Goal: Information Seeking & Learning: Check status

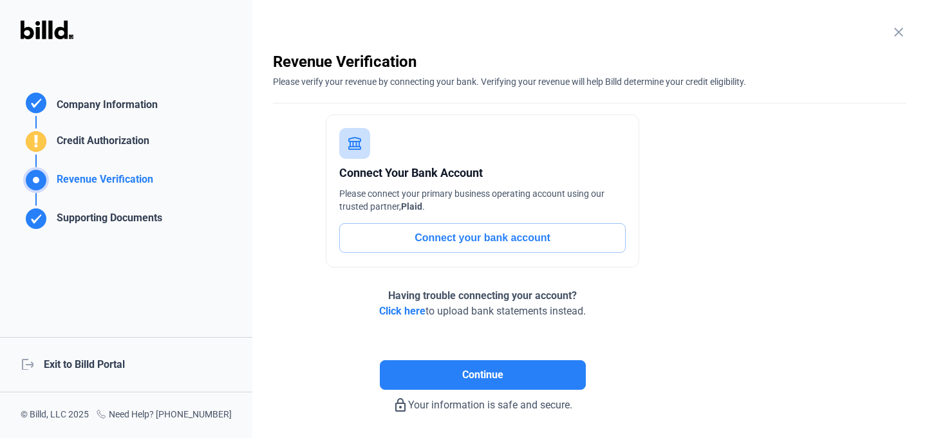
click at [85, 364] on div "logout Exit to Billd Portal" at bounding box center [126, 364] width 252 height 55
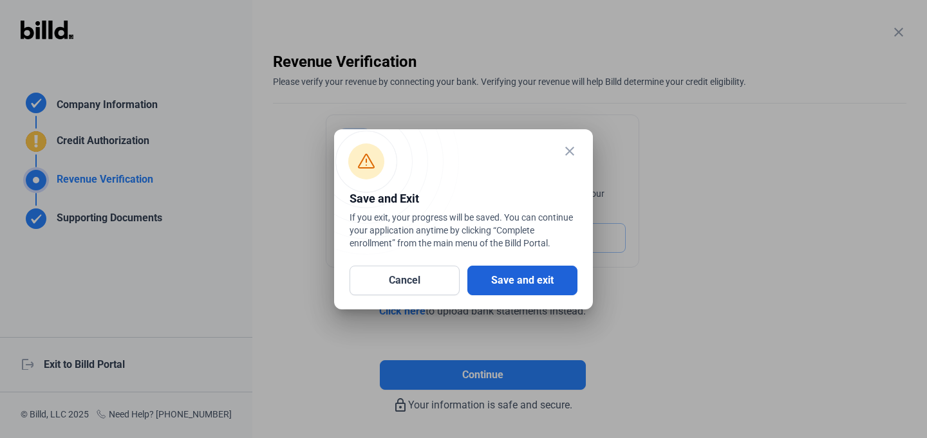
click at [509, 277] on button "Save and exit" at bounding box center [522, 281] width 110 height 30
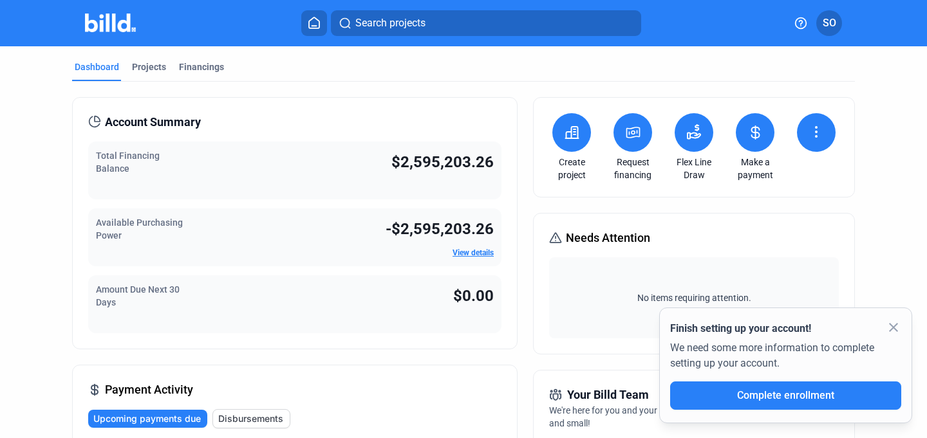
click at [473, 255] on link "View details" at bounding box center [473, 253] width 41 height 9
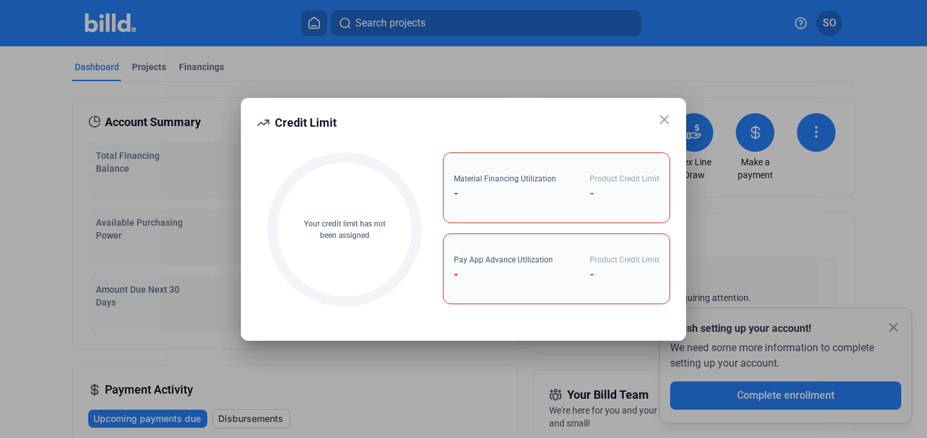
click at [604, 90] on div at bounding box center [463, 219] width 927 height 438
click at [600, 59] on div at bounding box center [463, 219] width 927 height 438
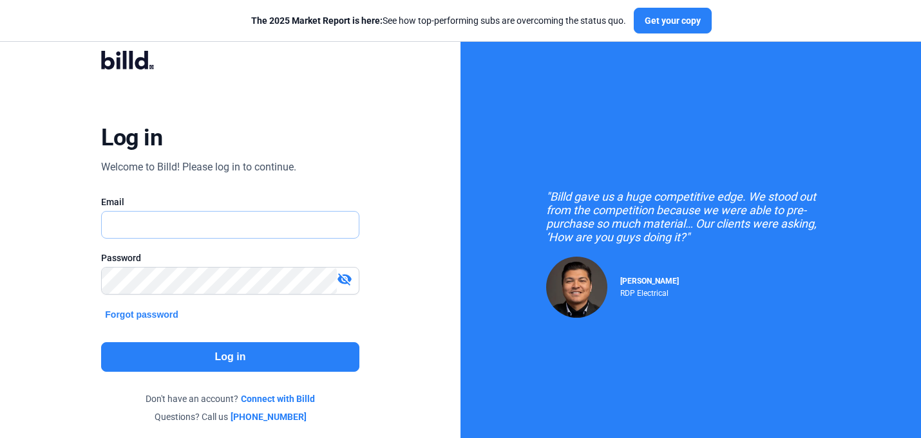
type input "[PERSON_NAME][EMAIL_ADDRESS][DOMAIN_NAME]"
click at [215, 365] on button "Log in" at bounding box center [230, 358] width 258 height 30
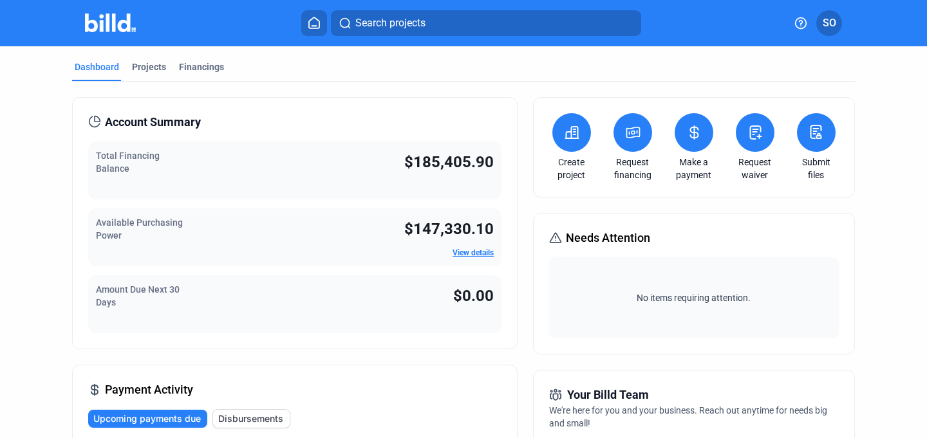
click at [458, 259] on div "Available Purchasing Power $147,330.10 View details" at bounding box center [294, 238] width 413 height 58
click at [458, 251] on link "View details" at bounding box center [473, 253] width 41 height 9
